Goal: Task Accomplishment & Management: Complete application form

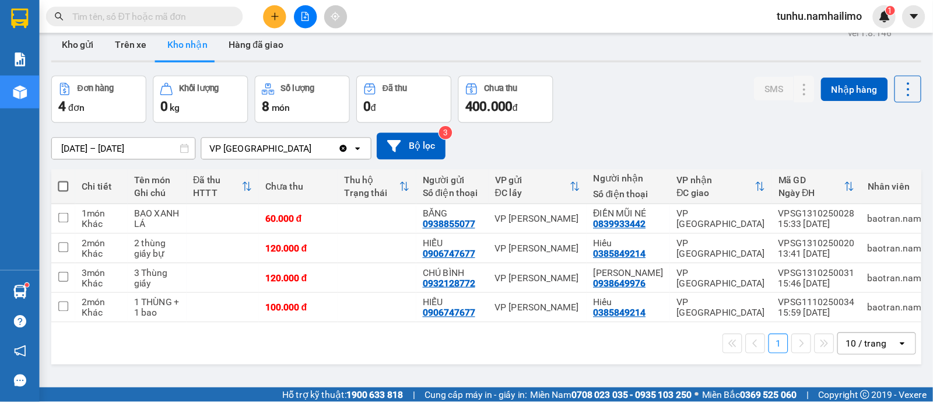
scroll to position [15, 0]
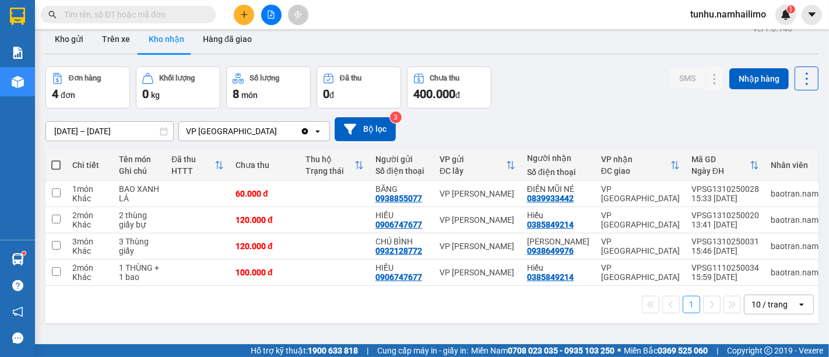
click at [197, 17] on input "text" at bounding box center [133, 14] width 138 height 13
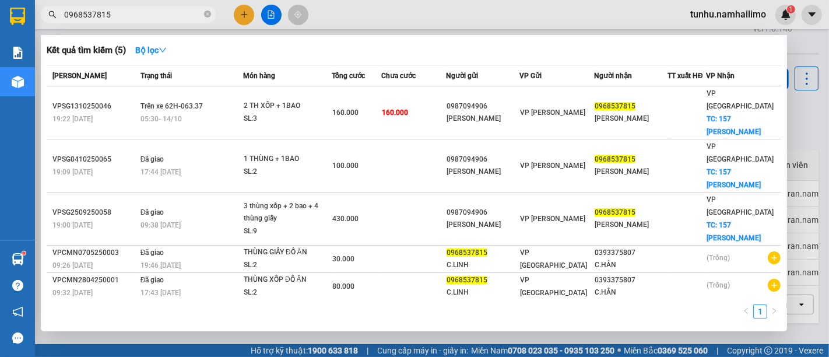
type input "0968537815"
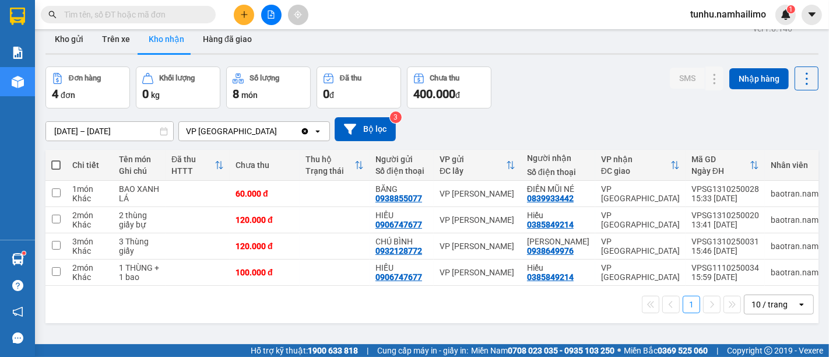
click at [162, 11] on input "text" at bounding box center [133, 14] width 138 height 13
paste input "0968537815"
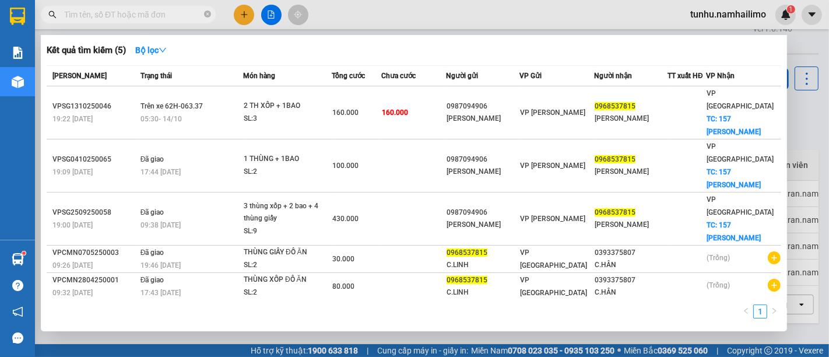
type input "0968537815"
click at [205, 10] on icon "close-circle" at bounding box center [207, 13] width 7 height 7
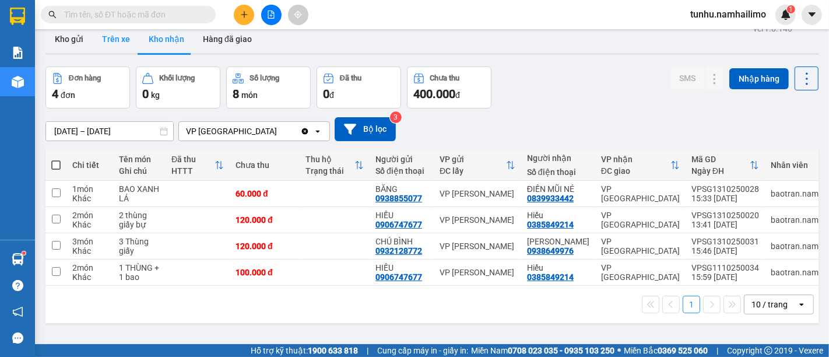
click at [124, 42] on button "Trên xe" at bounding box center [116, 39] width 47 height 28
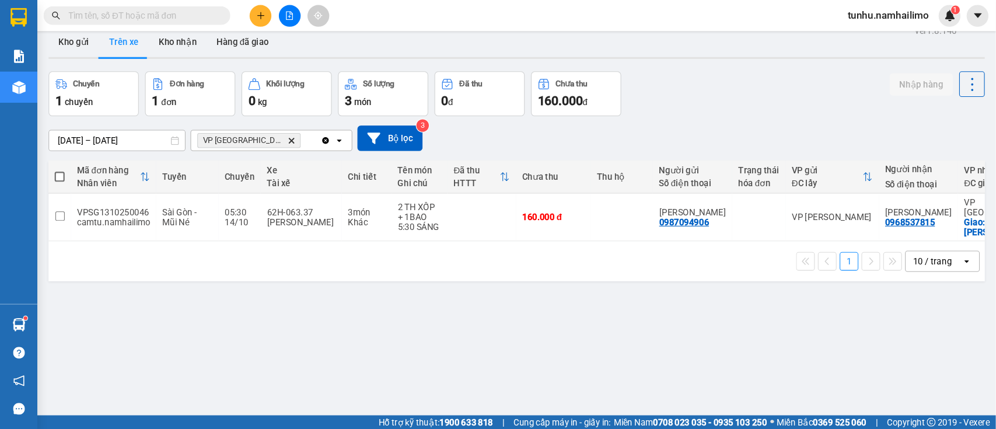
scroll to position [14, 0]
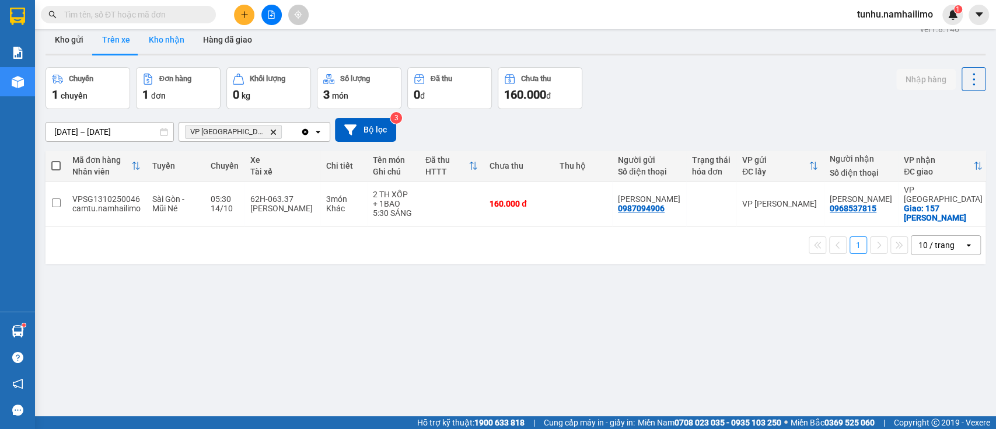
click at [167, 40] on button "Kho nhận" at bounding box center [166, 40] width 54 height 28
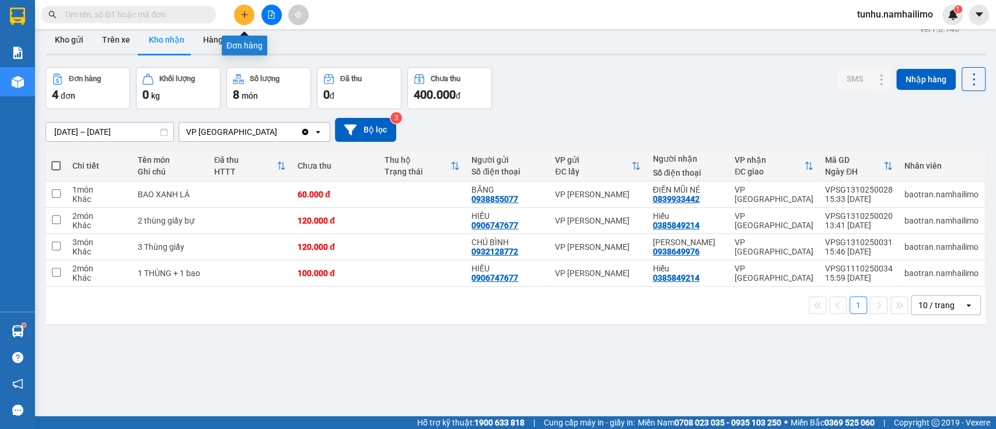
click at [244, 10] on icon "plus" at bounding box center [244, 14] width 8 height 8
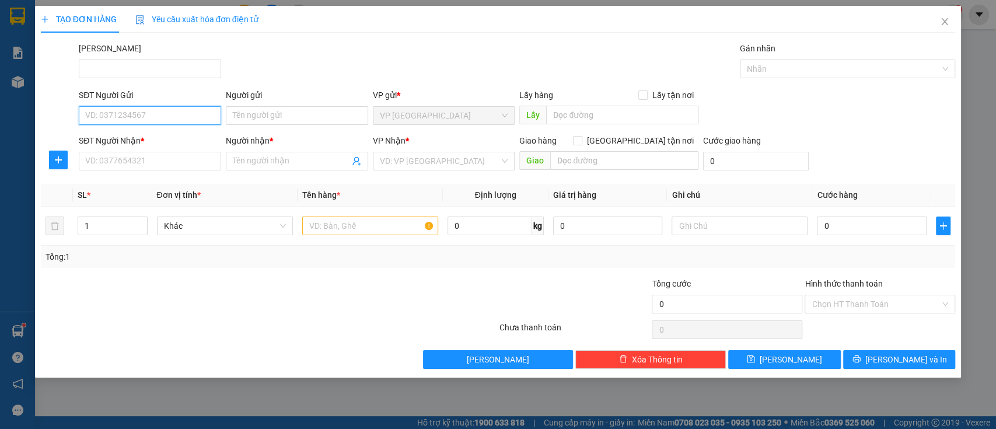
click at [164, 118] on input "SĐT Người Gửi" at bounding box center [150, 115] width 142 height 19
click at [190, 164] on input "SĐT Người Nhận *" at bounding box center [150, 161] width 142 height 19
click at [182, 111] on input "SĐT Người Gửi" at bounding box center [150, 115] width 142 height 19
click at [191, 159] on input "SĐT Người Nhận *" at bounding box center [150, 161] width 142 height 19
type input "0"
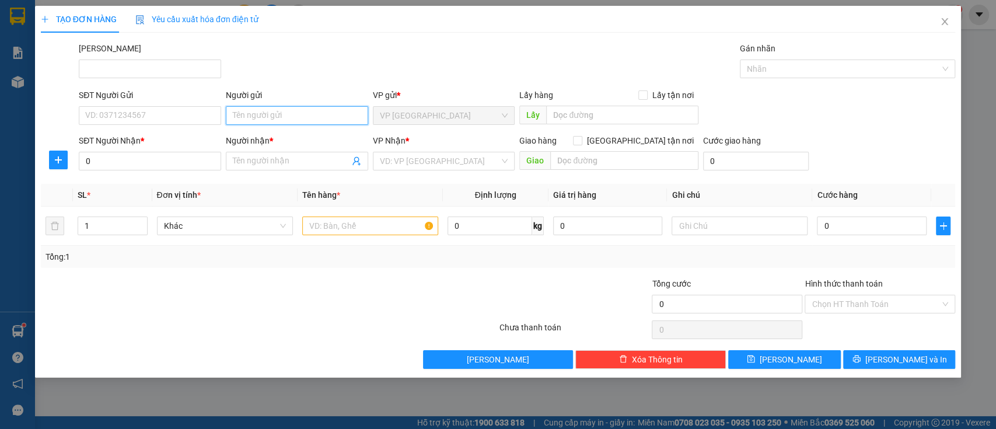
click at [271, 118] on input "Người gửi" at bounding box center [297, 115] width 142 height 19
type input "p"
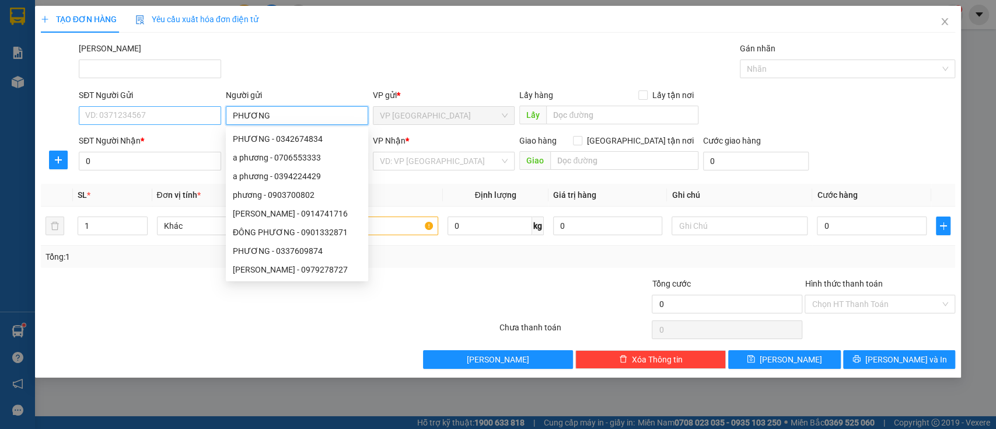
type input "PHƯƠNG"
click at [156, 115] on input "SĐT Người Gửi" at bounding box center [150, 115] width 142 height 19
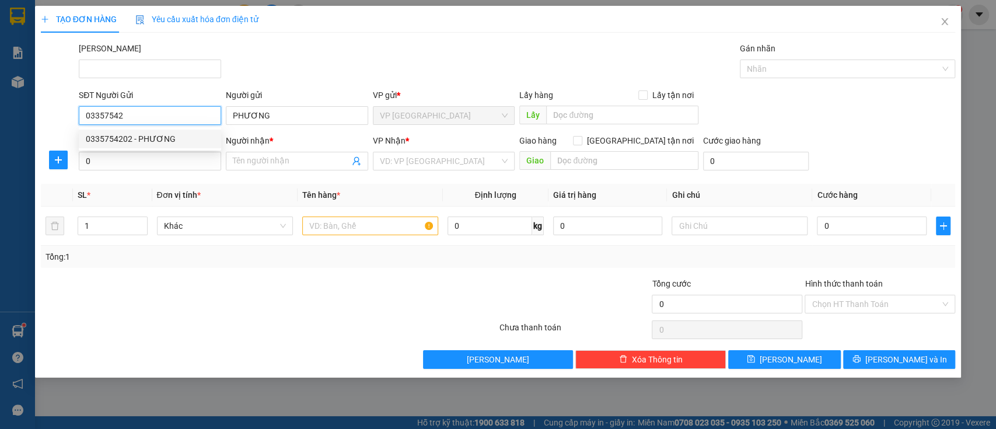
click at [175, 133] on div "0335754202 - PHƯƠNG" at bounding box center [150, 138] width 128 height 13
type input "0335754202"
type input "50.000"
type input "0335754202"
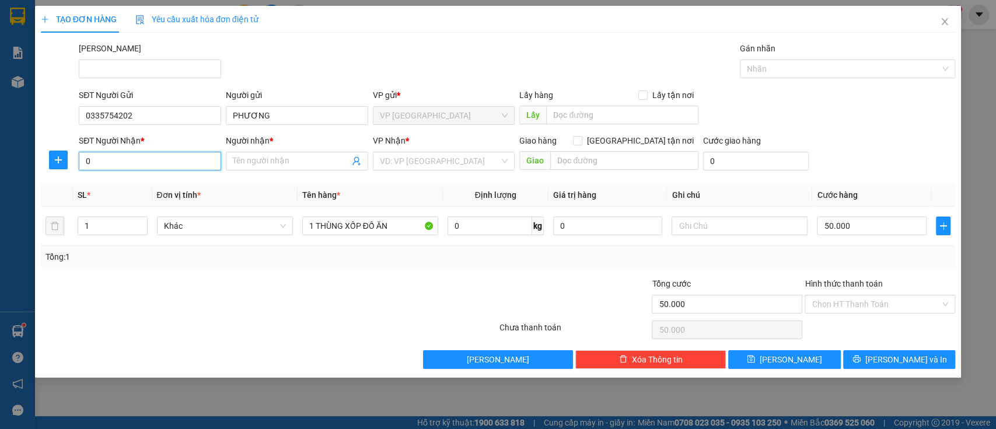
click at [162, 169] on input "0" at bounding box center [150, 161] width 142 height 19
type input "0909723914"
click at [173, 185] on div "0909723914 - Phượng" at bounding box center [150, 184] width 128 height 13
type input "Phượng"
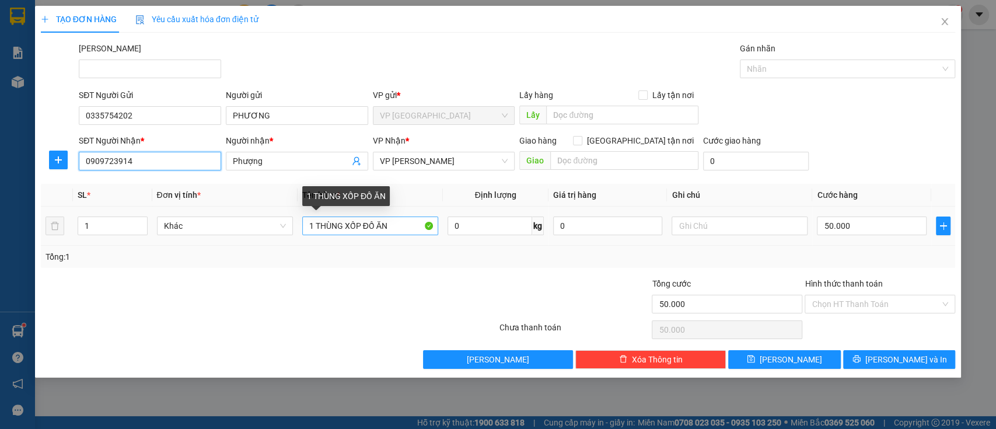
type input "0909723914"
click at [313, 225] on input "1 THÙNG XỐP ĐỒ ĂN" at bounding box center [370, 225] width 136 height 19
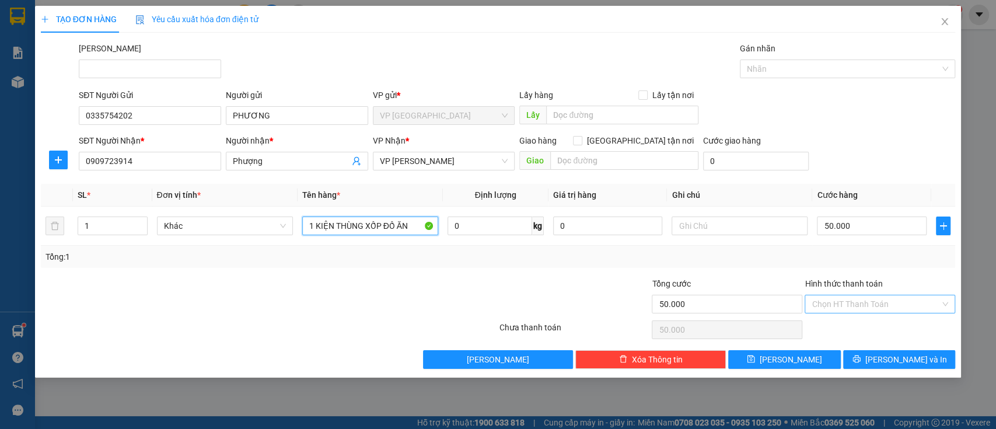
type input "1 KIỆN THÙNG XỐP ĐỒ ĂN"
click at [829, 297] on input "Hình thức thanh toán" at bounding box center [875, 303] width 128 height 17
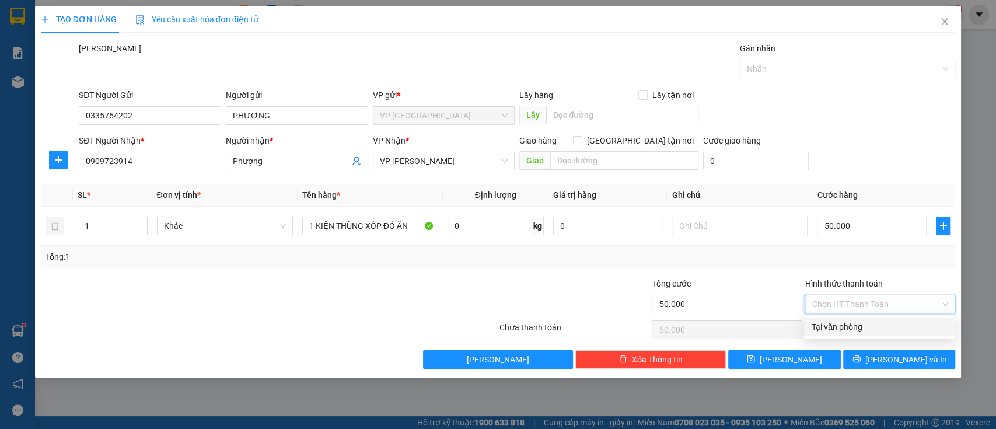
click at [829, 330] on div "Tại văn phòng" at bounding box center [879, 326] width 136 height 13
type input "0"
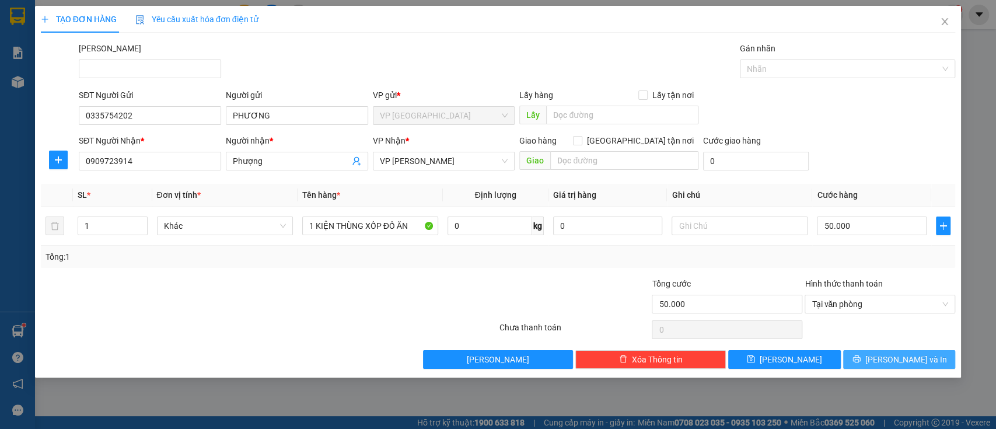
click at [829, 356] on span "[PERSON_NAME] và In" at bounding box center [906, 359] width 82 height 13
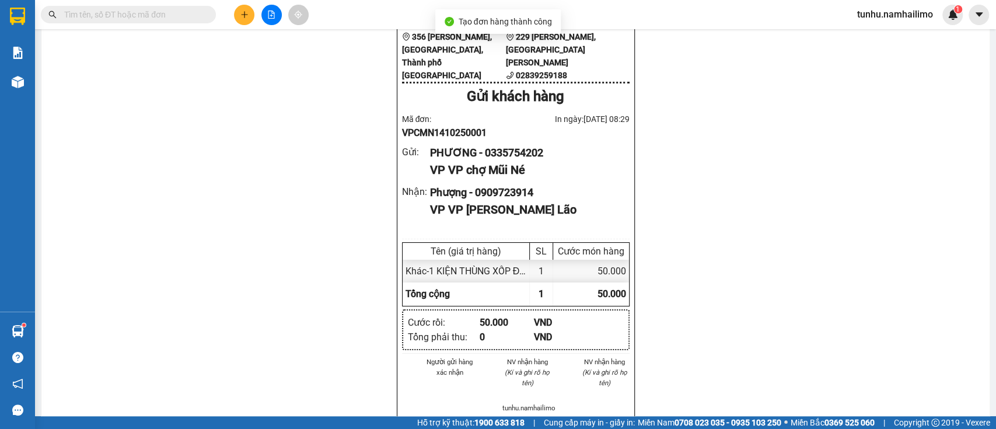
scroll to position [129, 0]
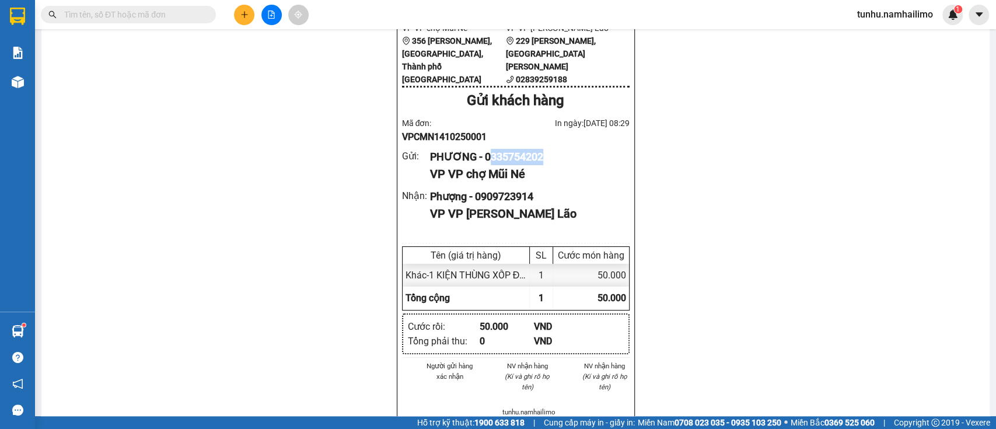
drag, startPoint x: 545, startPoint y: 162, endPoint x: 485, endPoint y: 159, distance: 60.7
click at [485, 159] on div "Nam Hải [GEOGRAPHIC_DATA] VP VP chợ Mũi Né 356 [PERSON_NAME], [GEOGRAPHIC_DATA]…" at bounding box center [516, 294] width 238 height 642
copy div "0335754202"
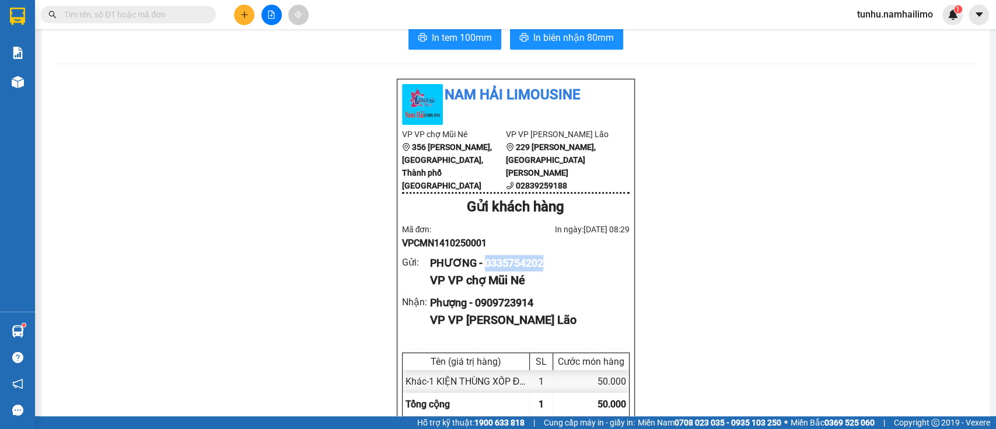
scroll to position [0, 0]
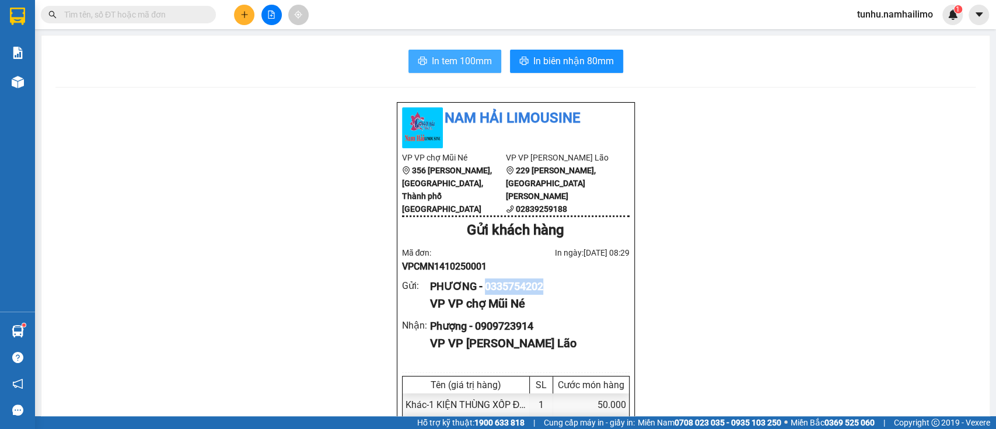
click at [440, 58] on span "In tem 100mm" at bounding box center [462, 61] width 60 height 15
click at [444, 57] on span "In tem 100mm" at bounding box center [462, 61] width 60 height 15
